Goal: Task Accomplishment & Management: Use online tool/utility

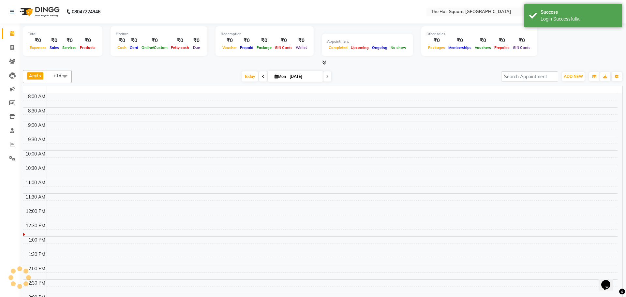
select select "en"
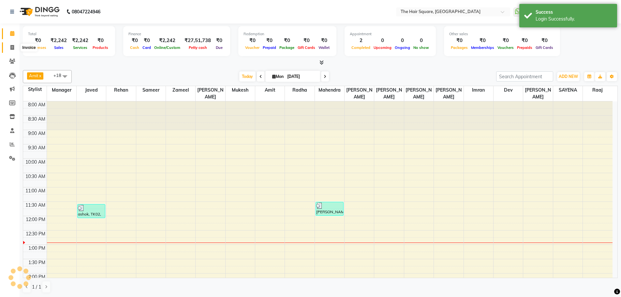
click at [10, 48] on icon at bounding box center [12, 47] width 4 height 5
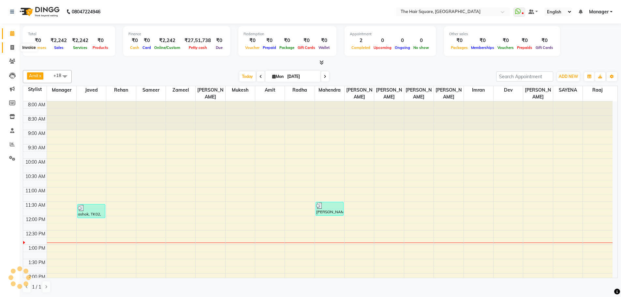
select select "service"
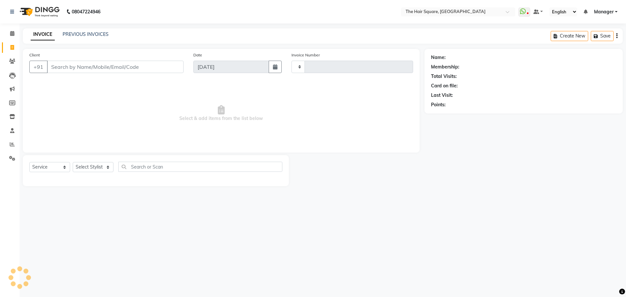
type input "3067"
select select "5768"
click at [83, 167] on select "Select Stylist Amit [PERSON_NAME] Dev Imran [PERSON_NAME] [PERSON_NAME] Manager…" at bounding box center [93, 167] width 41 height 10
select select "44563"
click at [73, 162] on select "Select Stylist Amit [PERSON_NAME] Dev Imran [PERSON_NAME] [PERSON_NAME] Manager…" at bounding box center [93, 167] width 41 height 10
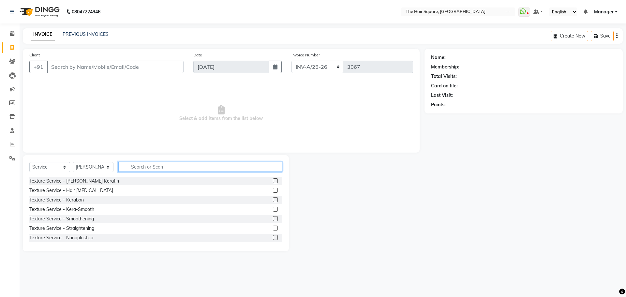
click at [140, 169] on input "text" at bounding box center [200, 167] width 164 height 10
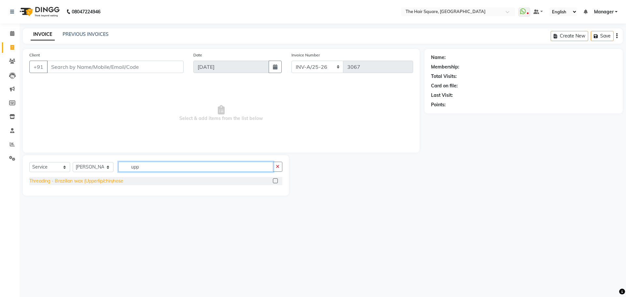
type input "upp"
click at [79, 180] on div "Threading - Brazilian wax (Upperlip/chin/nose" at bounding box center [76, 181] width 94 height 7
checkbox input "false"
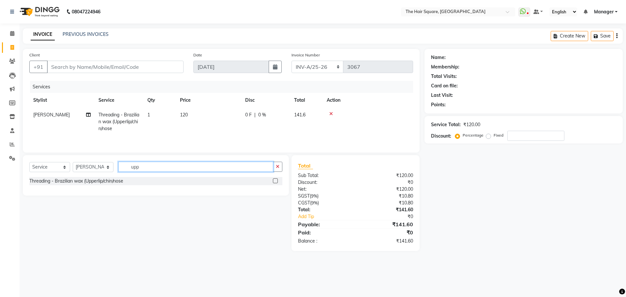
drag, startPoint x: 154, startPoint y: 168, endPoint x: 1, endPoint y: 176, distance: 154.0
click at [1, 176] on app-home "08047224946 Select Location × The Hair Square, [GEOGRAPHIC_DATA] Island WhatsAp…" at bounding box center [313, 130] width 626 height 261
type input "tou"
click at [69, 181] on div "Hair Care - Touch up" at bounding box center [51, 181] width 44 height 7
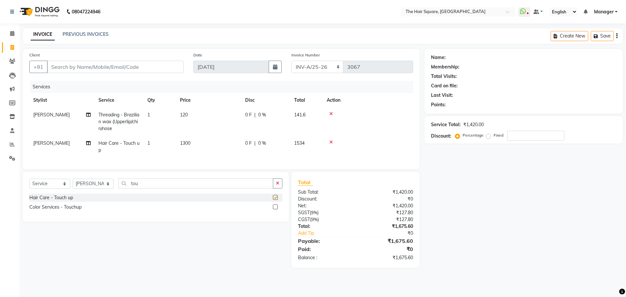
checkbox input "false"
click at [61, 141] on td "[PERSON_NAME]" at bounding box center [61, 147] width 65 height 22
select select "44563"
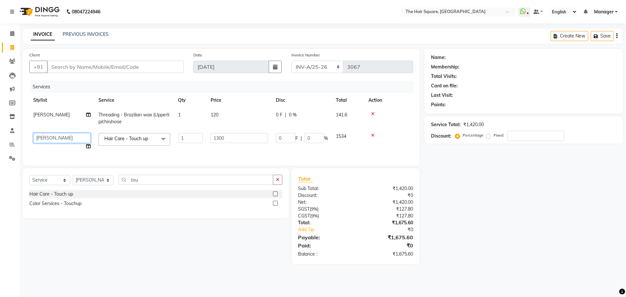
click at [61, 141] on select "Amit [PERSON_NAME] Dev [PERSON_NAME] [PERSON_NAME] [PERSON_NAME] Manager [PERSO…" at bounding box center [61, 138] width 57 height 10
select select "75571"
click at [250, 139] on input "1300" at bounding box center [238, 138] width 57 height 10
click at [521, 224] on div "Name: Membership: Total Visits: Card on file: Last Visit: Points: Service Total…" at bounding box center [525, 156] width 203 height 215
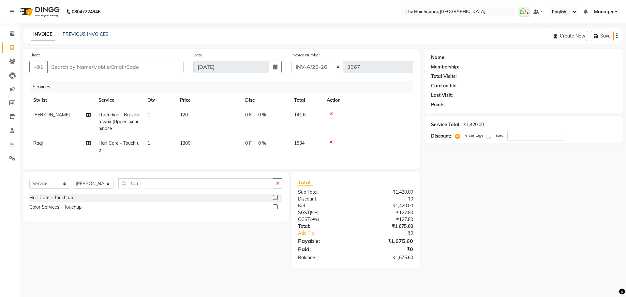
click at [8, 47] on span at bounding box center [12, 47] width 11 height 7
select select "service"
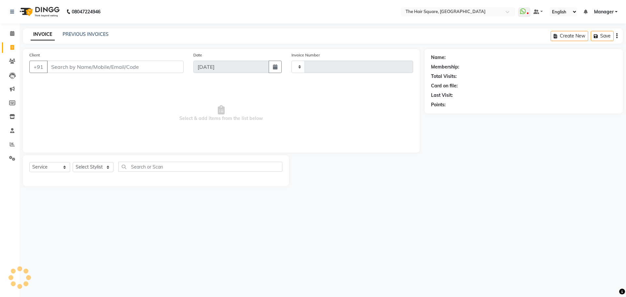
type input "3067"
select select "5768"
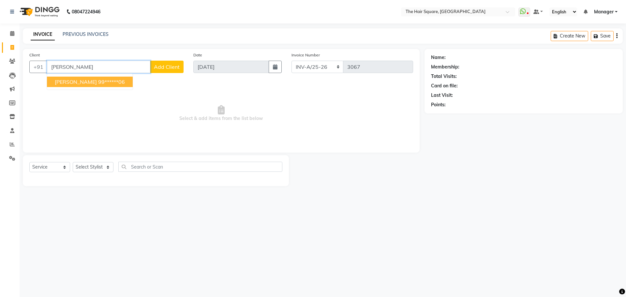
drag, startPoint x: 82, startPoint y: 85, endPoint x: 85, endPoint y: 85, distance: 3.3
click at [85, 85] on button "[PERSON_NAME] 99******06" at bounding box center [90, 82] width 86 height 10
type input "99******06"
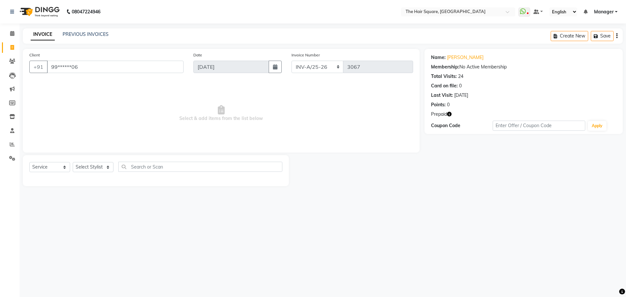
click at [448, 115] on icon "button" at bounding box center [449, 114] width 5 height 5
